Goal: Task Accomplishment & Management: Manage account settings

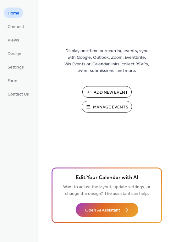
click at [115, 104] on span "Manage Events" at bounding box center [110, 107] width 35 height 7
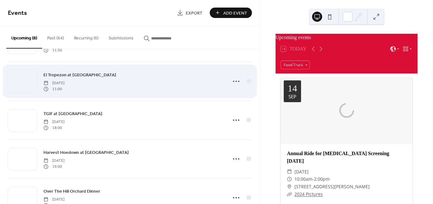
scroll to position [115, 0]
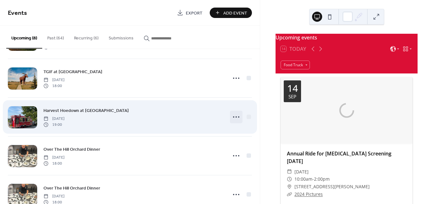
click at [236, 115] on icon at bounding box center [236, 117] width 10 height 10
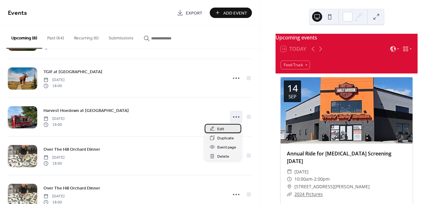
click at [224, 128] on div "Edit" at bounding box center [222, 128] width 36 height 9
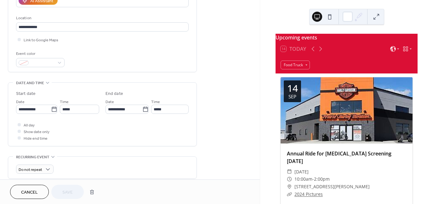
scroll to position [177, 0]
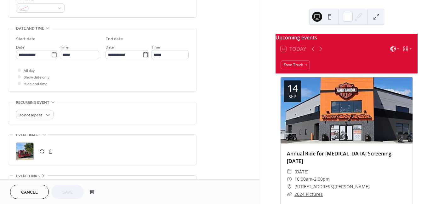
click at [51, 151] on button "button" at bounding box center [50, 151] width 9 height 9
click at [27, 147] on icon at bounding box center [25, 151] width 10 height 10
